Goal: Download file/media

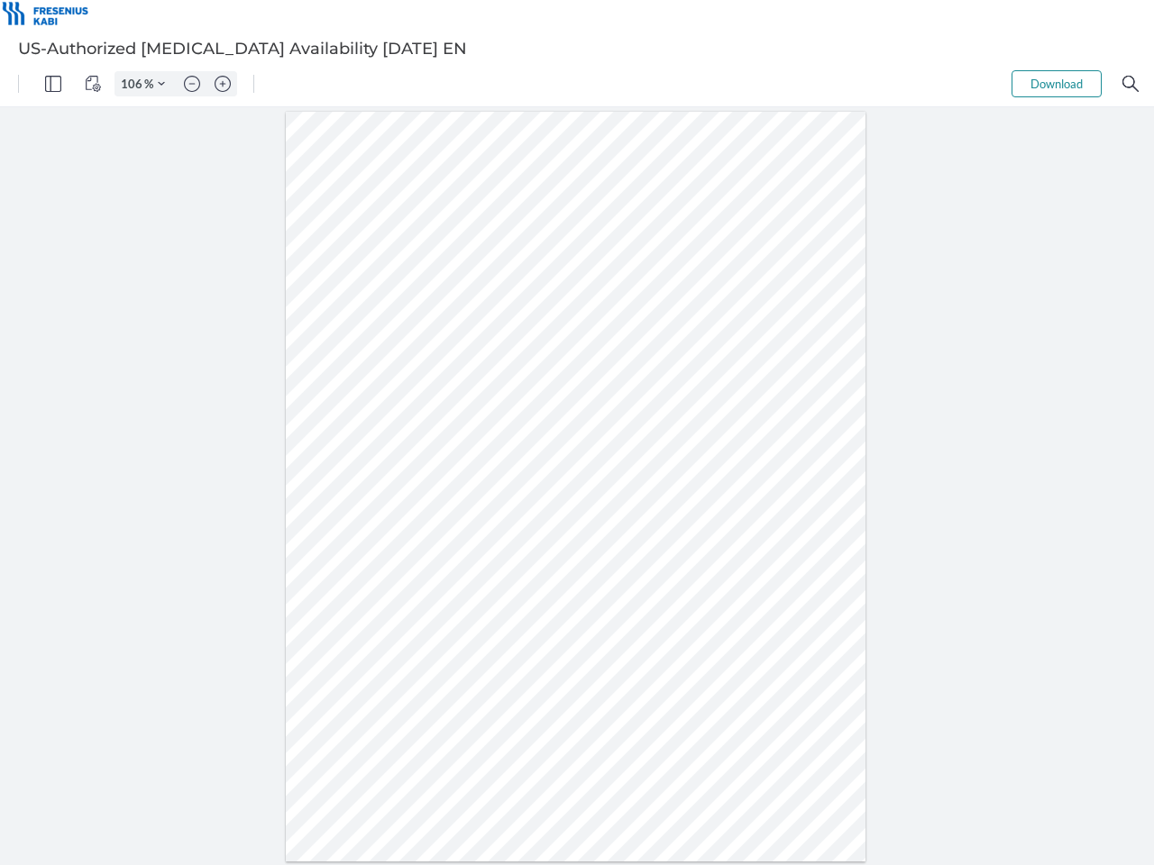
click at [53, 84] on img "Panel" at bounding box center [53, 84] width 16 height 16
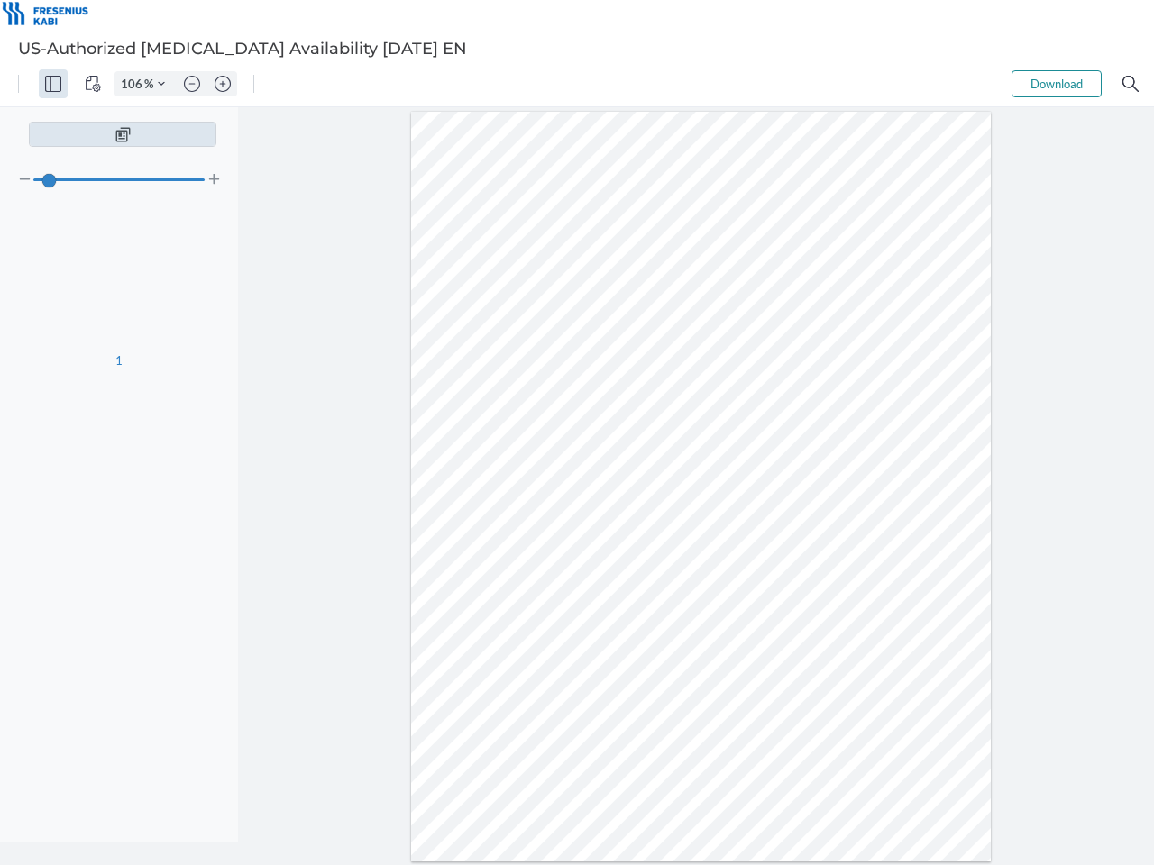
click at [93, 84] on img "View Controls" at bounding box center [93, 84] width 16 height 16
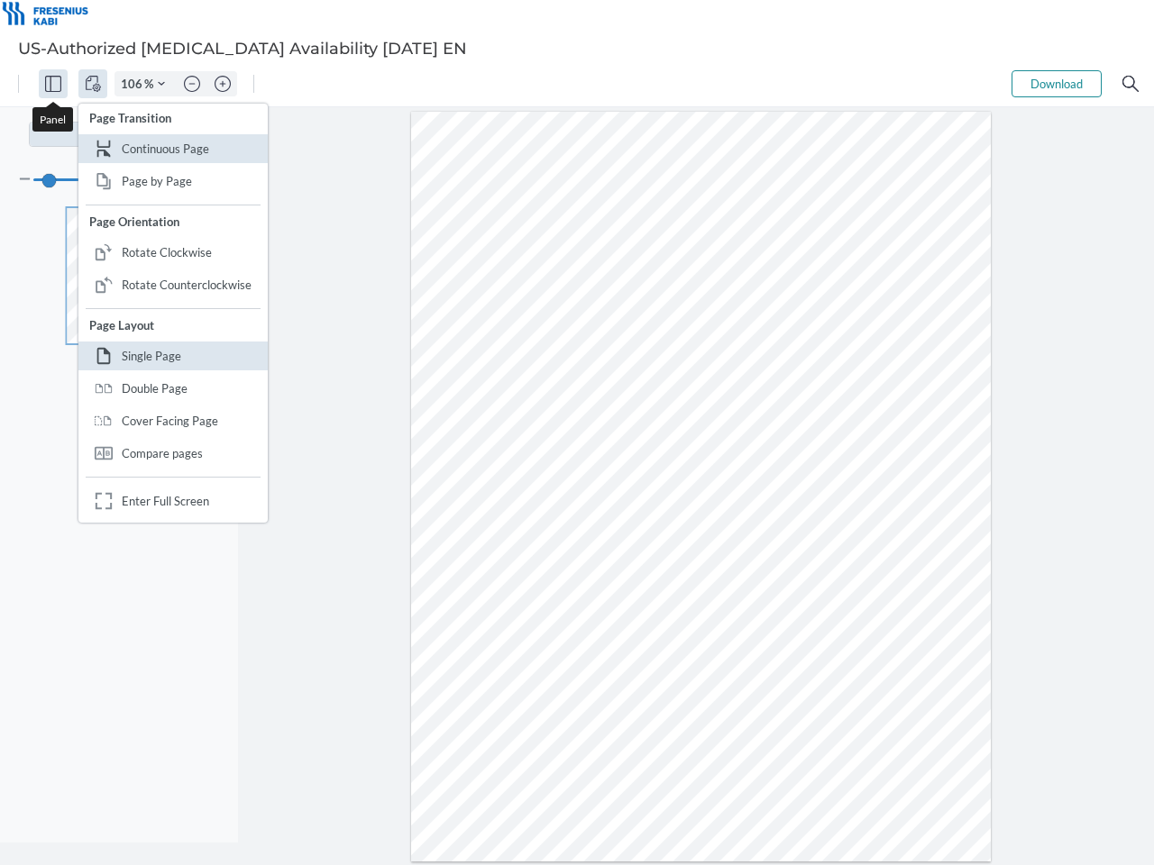
click at [134, 84] on input "106" at bounding box center [129, 84] width 29 height 16
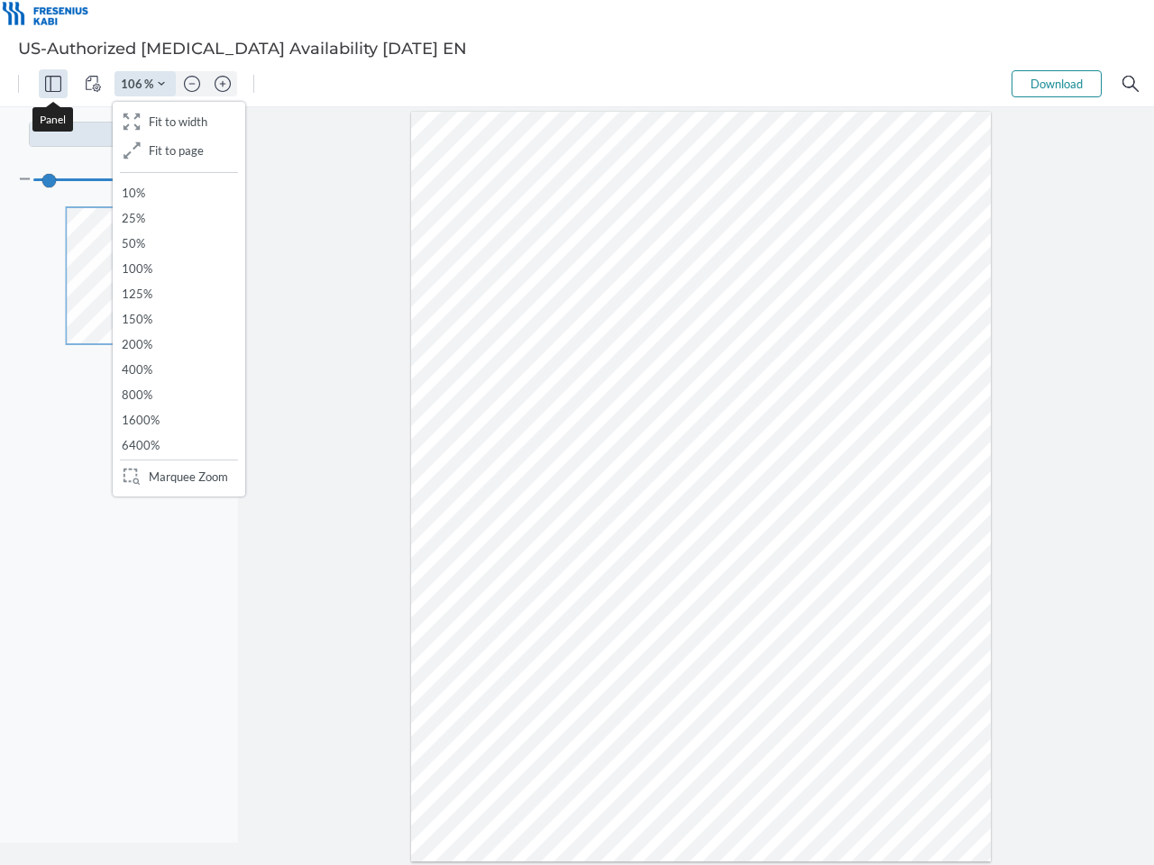
click at [161, 84] on img "Zoom Controls" at bounding box center [161, 83] width 7 height 7
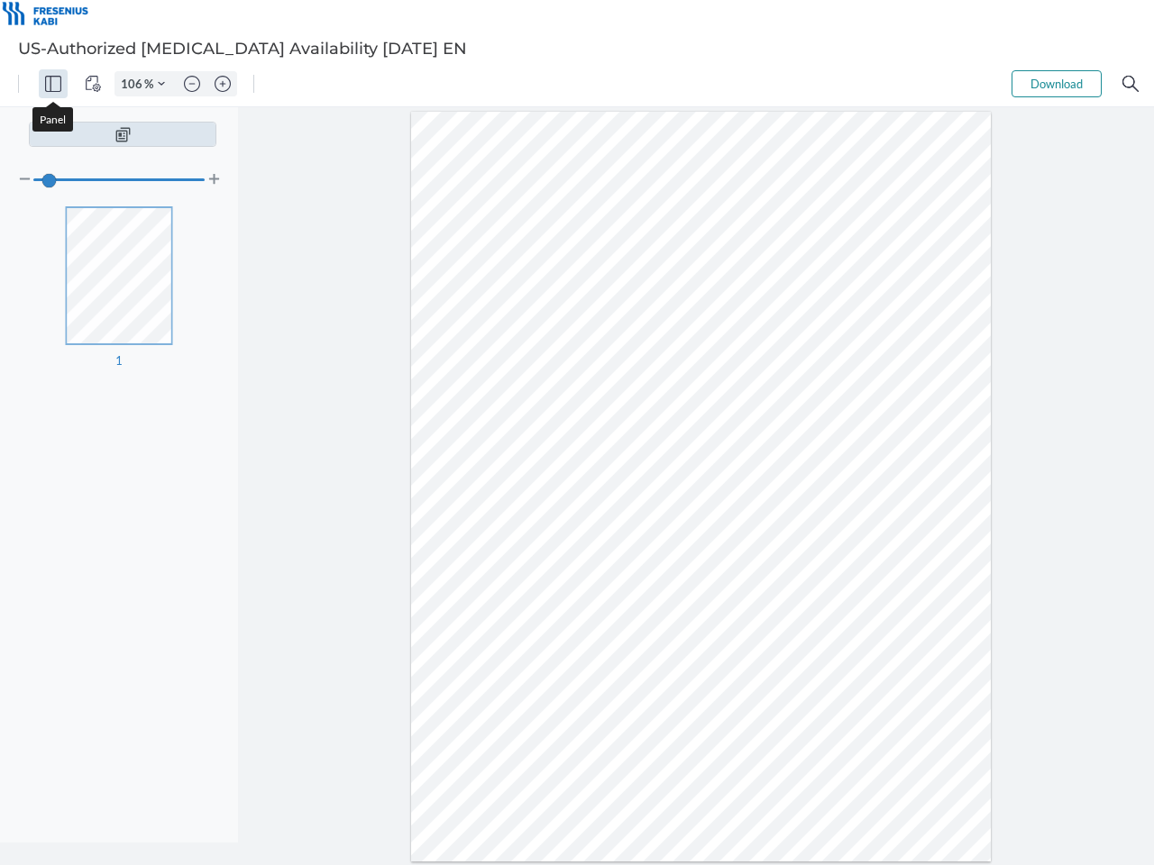
click at [192, 84] on img "Zoom out" at bounding box center [192, 84] width 16 height 16
click at [223, 84] on img "Zoom in" at bounding box center [222, 84] width 16 height 16
type input "106"
click at [1056, 84] on button "Download" at bounding box center [1056, 83] width 90 height 27
click at [1130, 84] on img "Search" at bounding box center [1130, 84] width 16 height 16
